Goal: Task Accomplishment & Management: Manage account settings

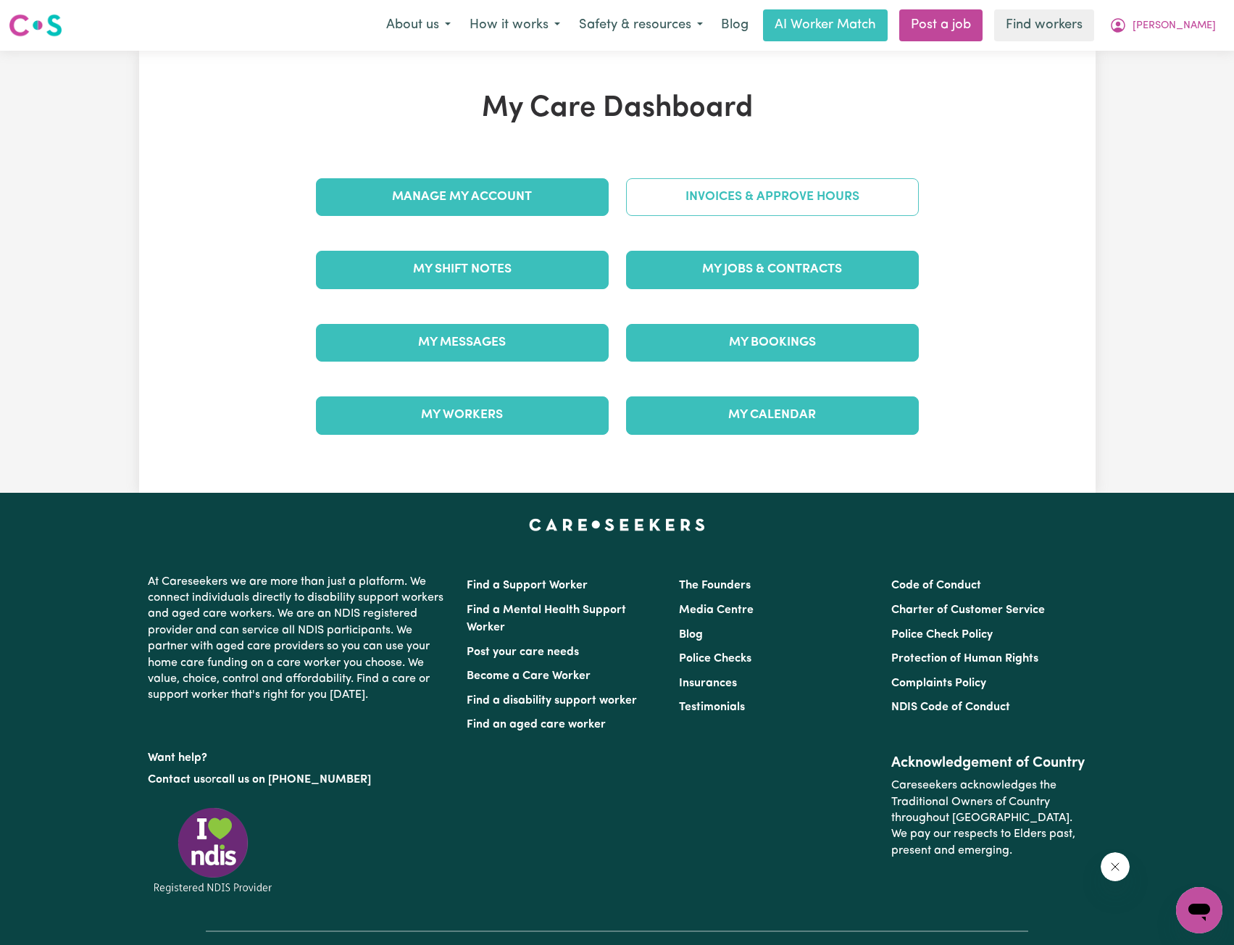
click at [745, 203] on link "Invoices & Approve Hours" at bounding box center [772, 197] width 293 height 38
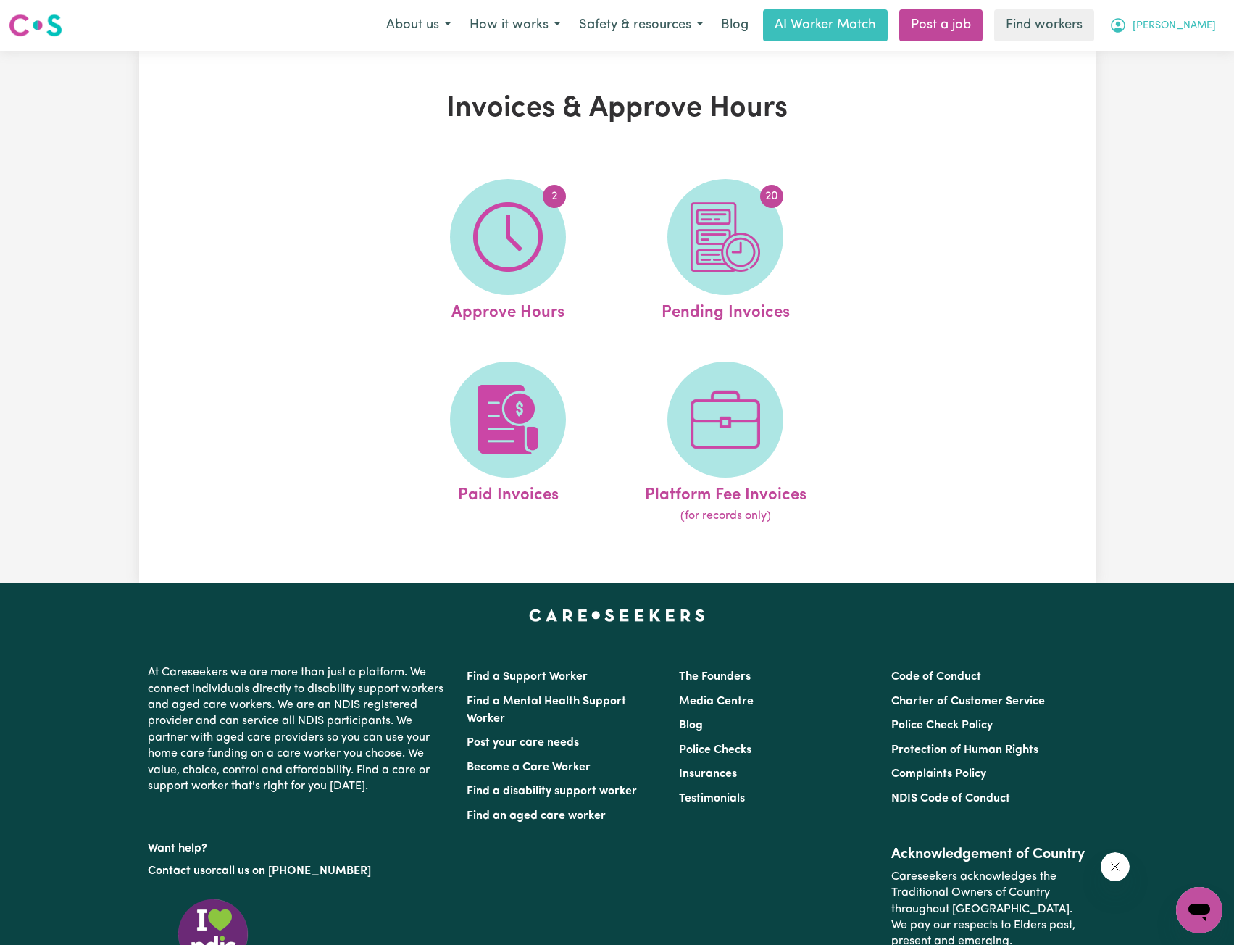
click at [1172, 26] on button "[PERSON_NAME]" at bounding box center [1162, 25] width 125 height 30
click at [1158, 49] on link "My Dashboard" at bounding box center [1167, 57] width 114 height 28
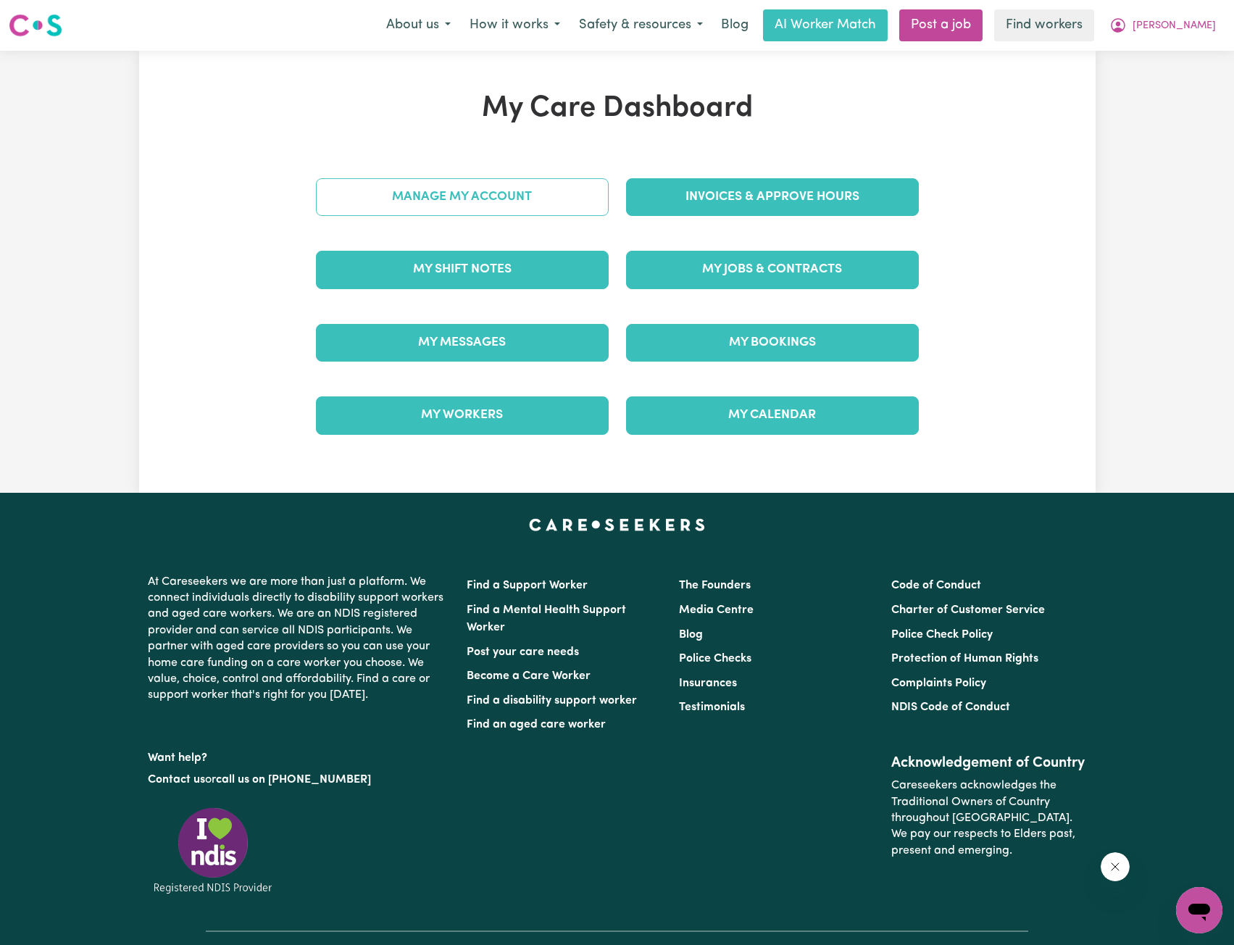
click at [556, 210] on link "Manage My Account" at bounding box center [462, 197] width 293 height 38
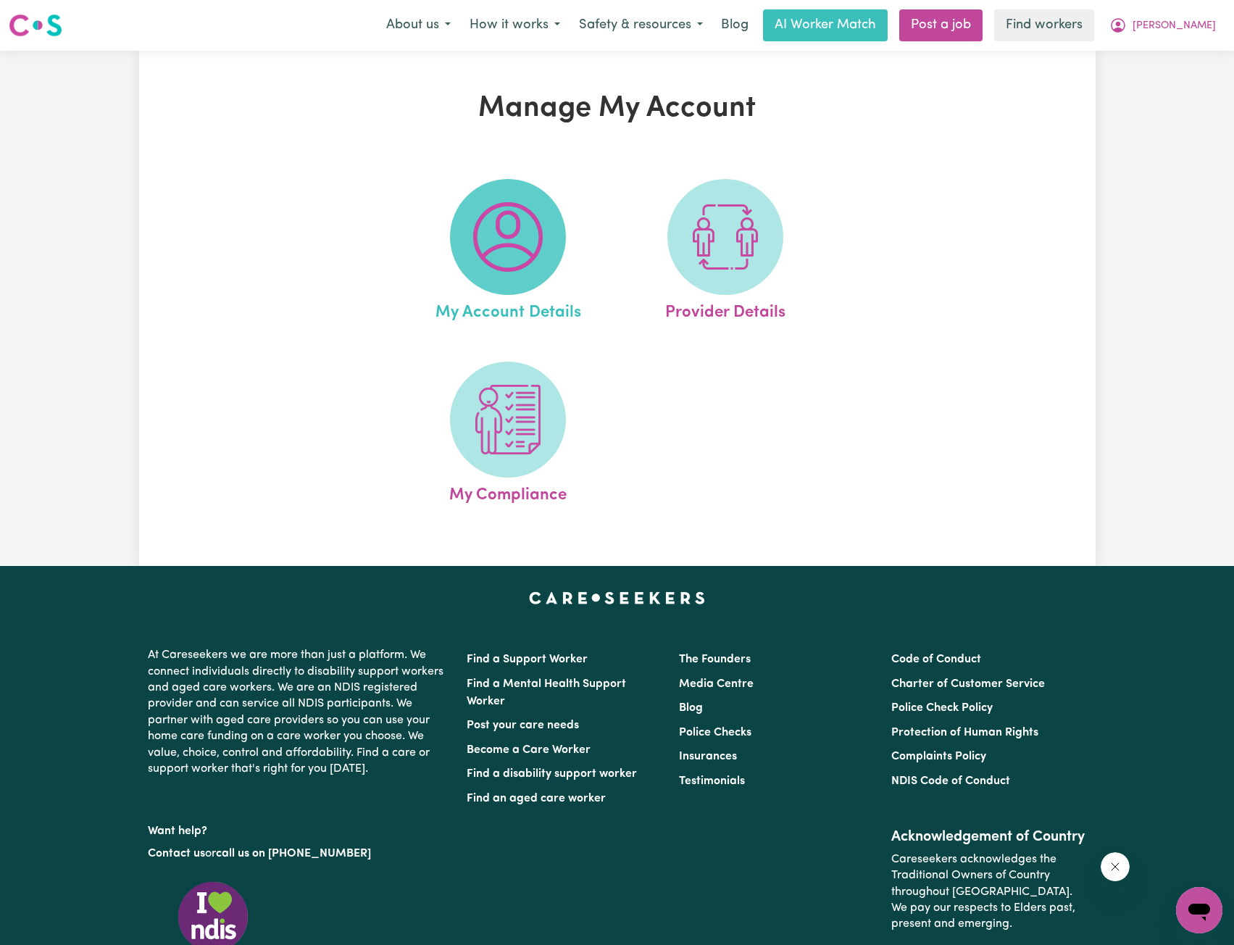
click at [535, 252] on img at bounding box center [508, 237] width 70 height 70
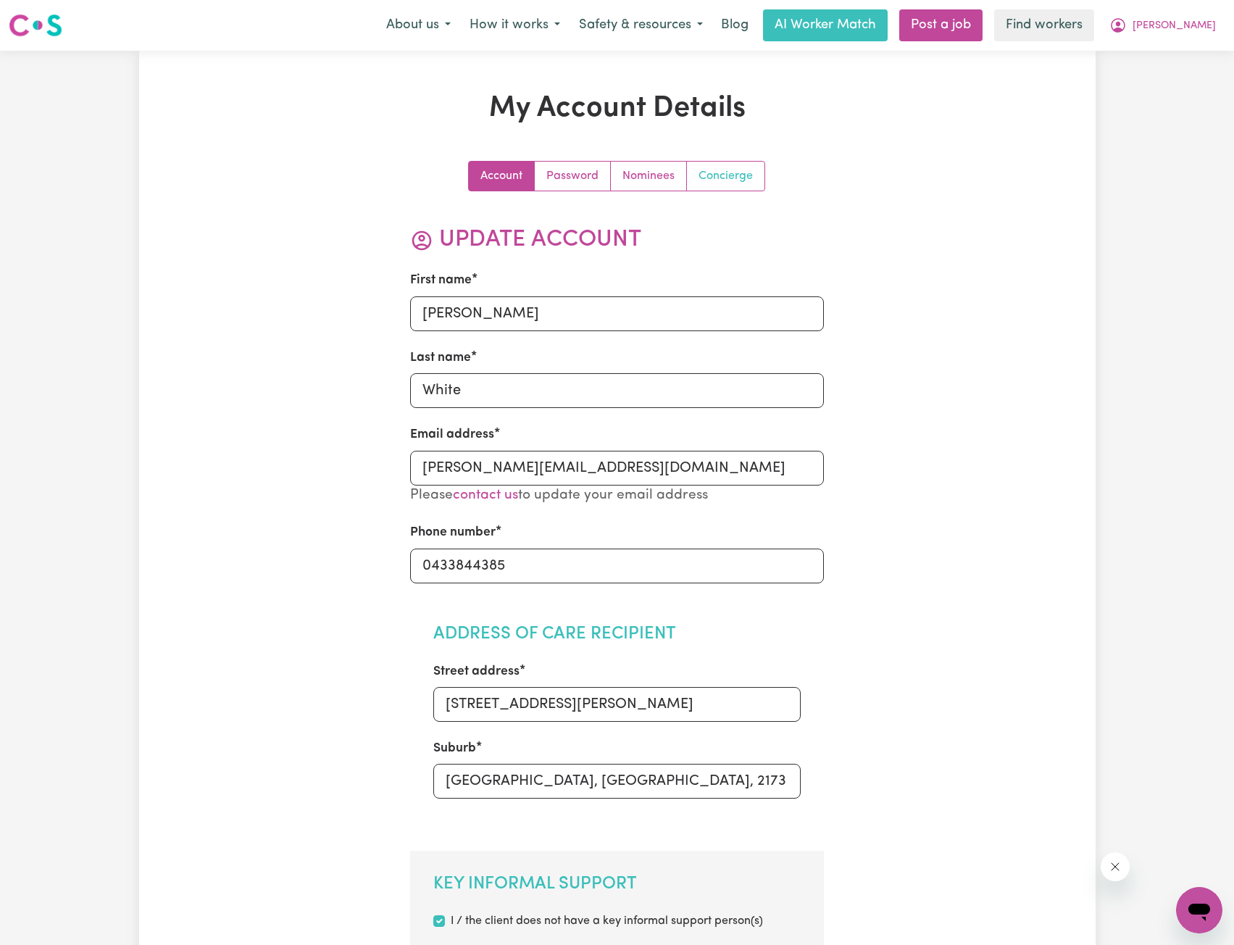
click at [737, 173] on link "Concierge" at bounding box center [726, 176] width 78 height 29
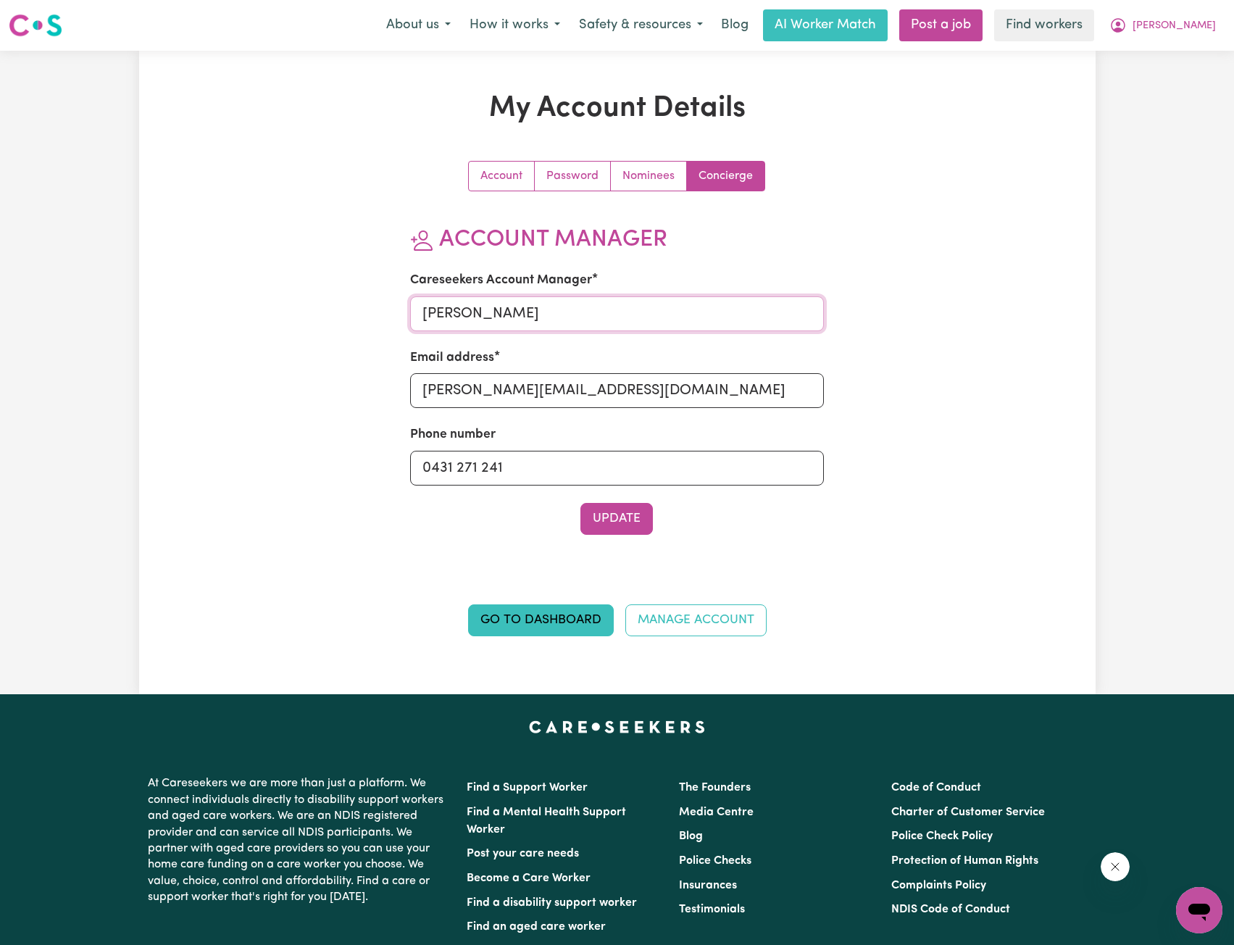
drag, startPoint x: 465, startPoint y: 313, endPoint x: 297, endPoint y: 300, distance: 168.6
click at [328, 313] on div "Account Password Nominees Concierge Account Manager Careseekers Account Manager…" at bounding box center [617, 407] width 620 height 493
type input "[PERSON_NAME]"
drag, startPoint x: 459, startPoint y: 380, endPoint x: 253, endPoint y: 374, distance: 205.8
click at [259, 372] on div "My Account Details Account Password Nominees Concierge Account Manager Careseek…" at bounding box center [617, 372] width 956 height 562
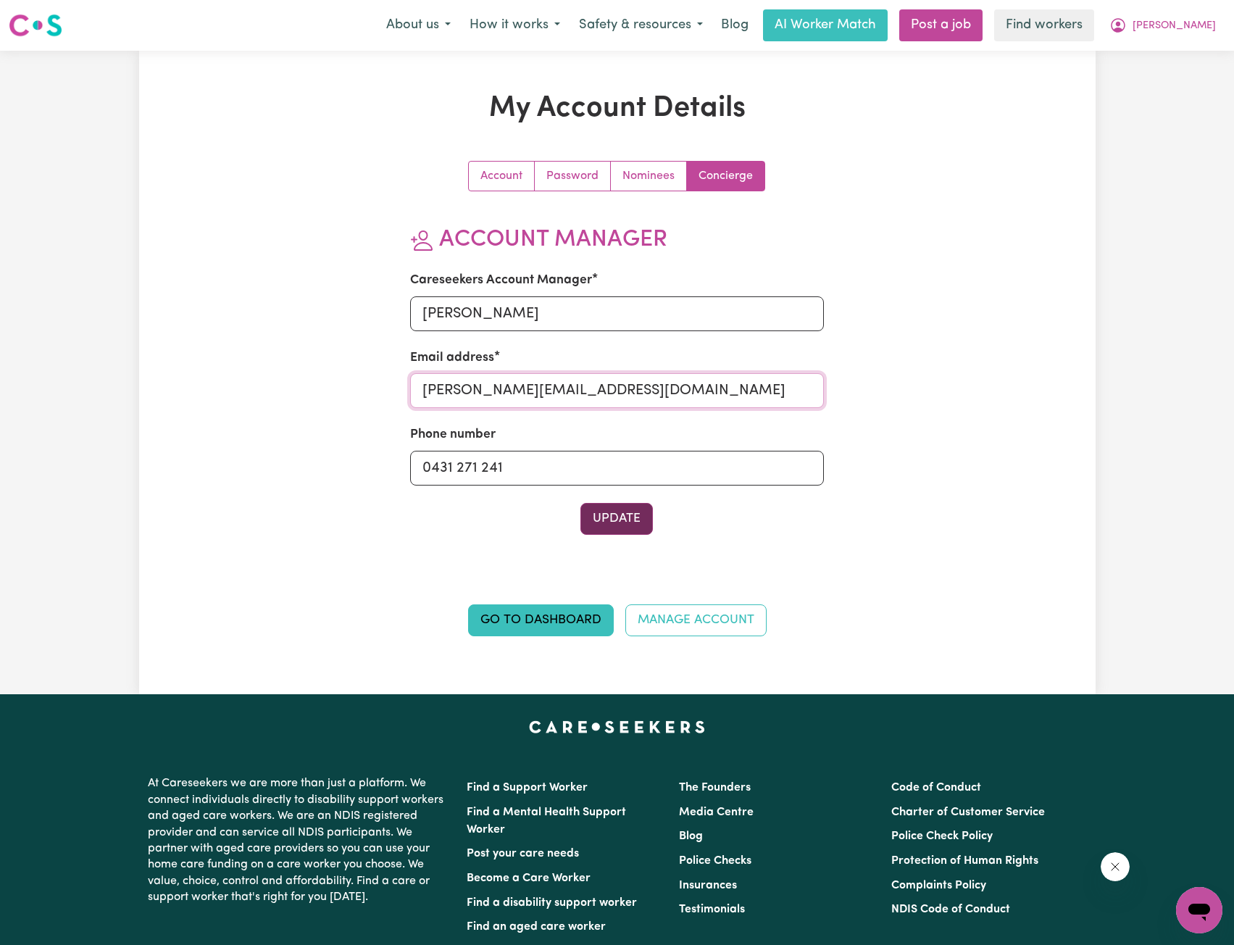
type input "[PERSON_NAME][EMAIL_ADDRESS][DOMAIN_NAME]"
click at [596, 519] on button "Update" at bounding box center [616, 519] width 72 height 32
click at [1200, 34] on span "[PERSON_NAME]" at bounding box center [1173, 26] width 83 height 16
click at [1166, 81] on link "Logout" at bounding box center [1167, 84] width 114 height 28
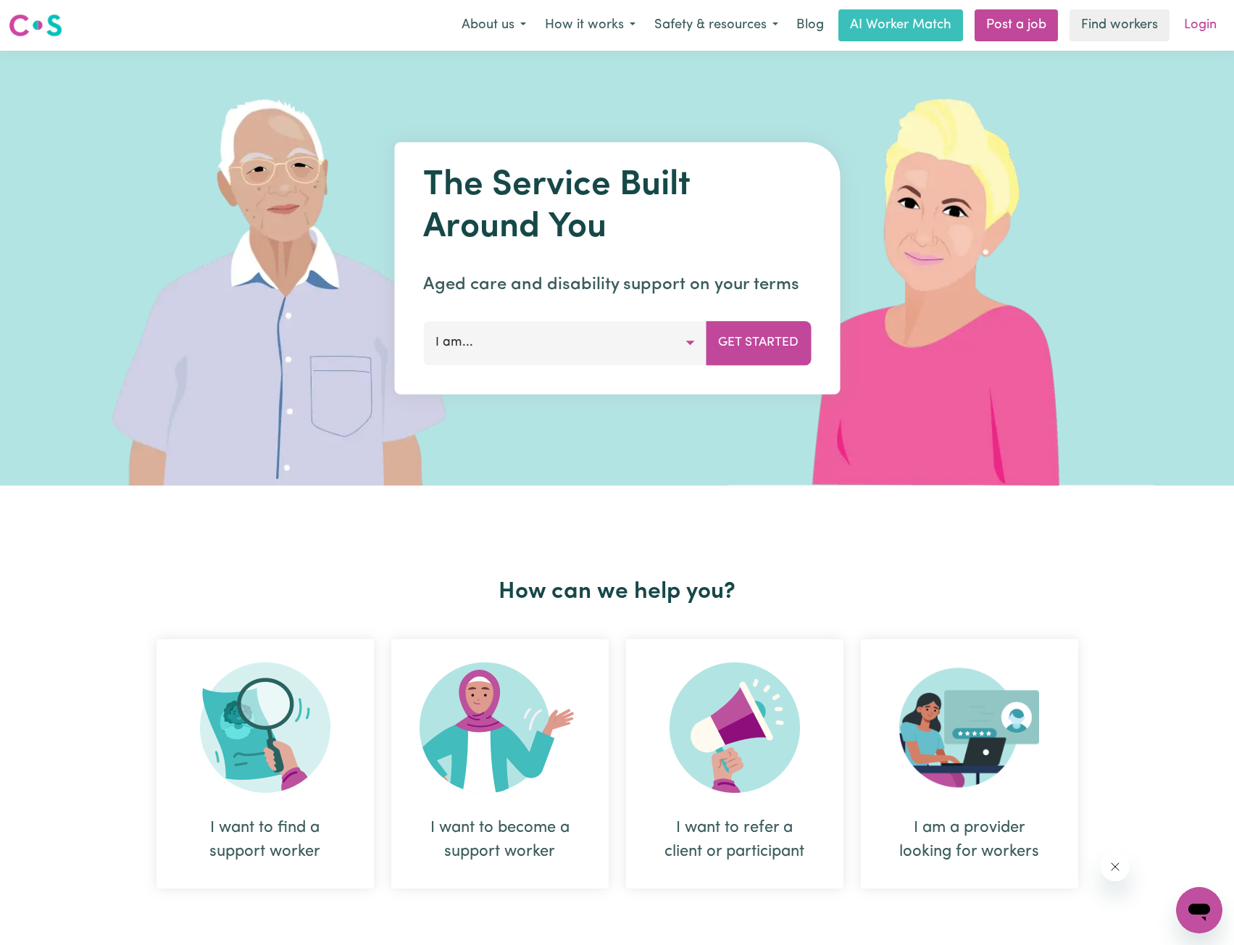
click at [1182, 23] on link "Login" at bounding box center [1200, 25] width 50 height 32
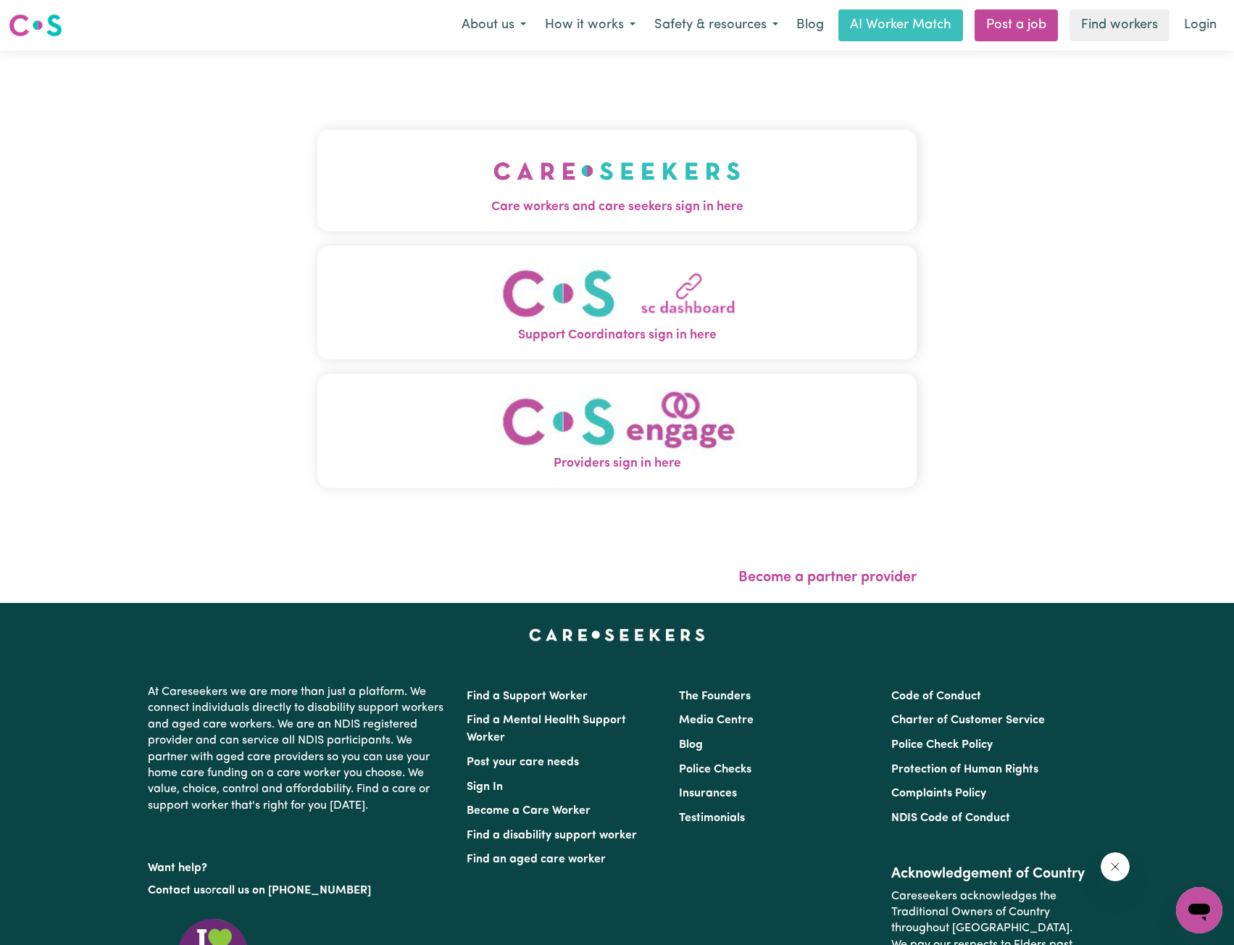
click at [436, 201] on span "Care workers and care seekers sign in here" at bounding box center [617, 207] width 600 height 19
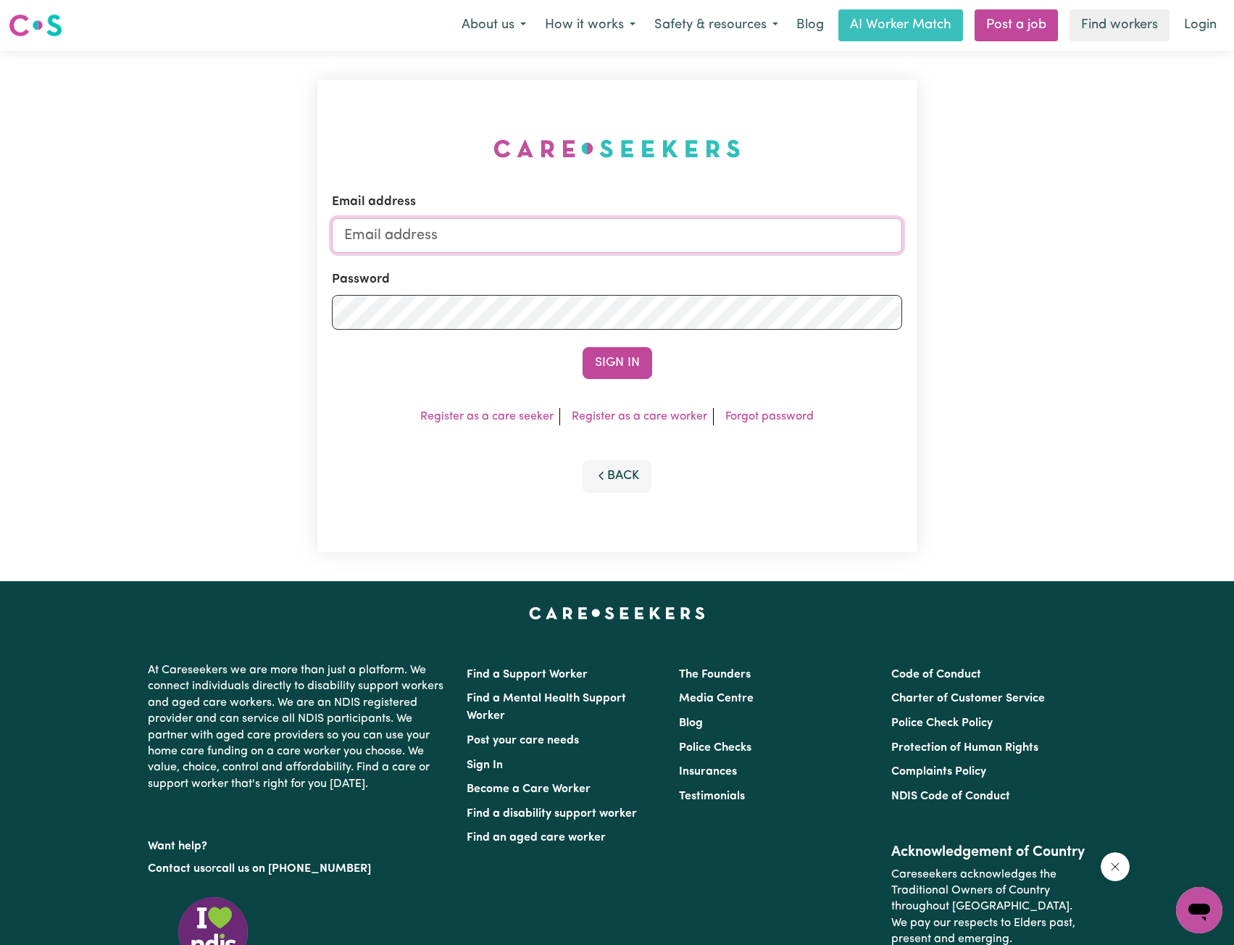
click at [561, 230] on input "Email address" at bounding box center [617, 235] width 571 height 35
drag, startPoint x: 419, startPoint y: 232, endPoint x: 684, endPoint y: 250, distance: 265.8
click at [677, 249] on input "[EMAIL_ADDRESS][PERSON_NAME][DOMAIN_NAME]" at bounding box center [617, 235] width 571 height 35
type input "superuser~[EMAIL_ADDRESS][DOMAIN_NAME]"
click at [631, 362] on button "Sign In" at bounding box center [617, 363] width 70 height 32
